Goal: Find specific page/section: Find specific page/section

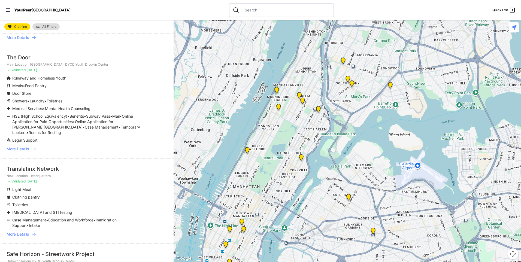
scroll to position [684, 0]
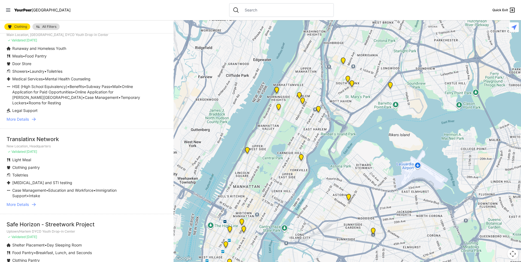
click at [33, 202] on icon at bounding box center [33, 204] width 5 height 5
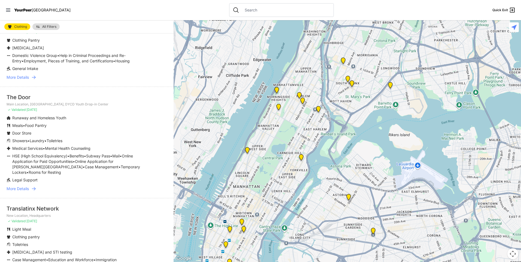
scroll to position [602, 0]
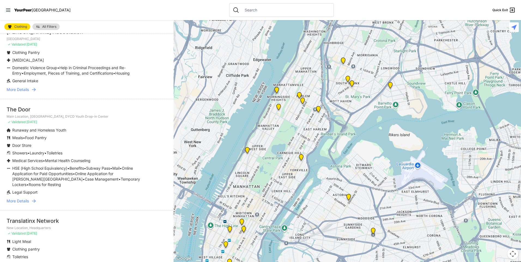
click at [34, 190] on li "The Door Main Location, SoHo, DYCD Youth Drop-in Center ✓ Validated 4 months ag…" at bounding box center [87, 155] width 174 height 112
click at [32, 199] on icon at bounding box center [33, 201] width 5 height 5
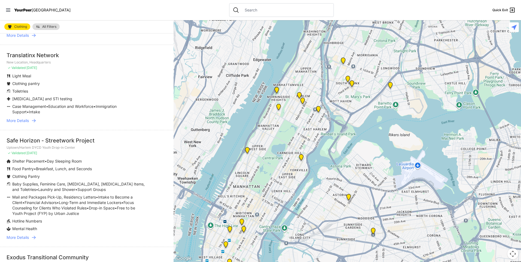
scroll to position [821, 0]
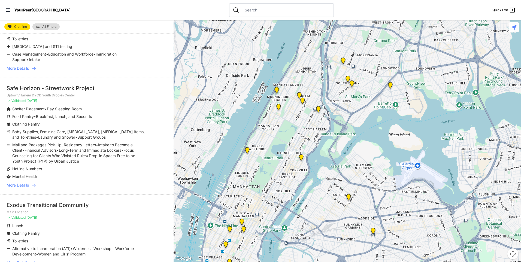
click at [34, 183] on icon at bounding box center [33, 185] width 5 height 5
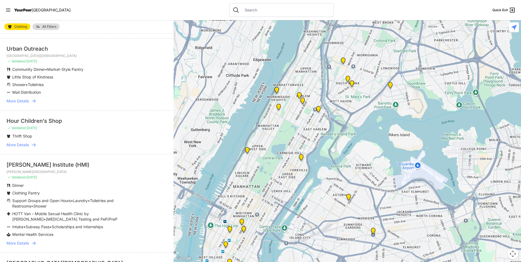
scroll to position [1257, 0]
